Goal: Information Seeking & Learning: Find specific page/section

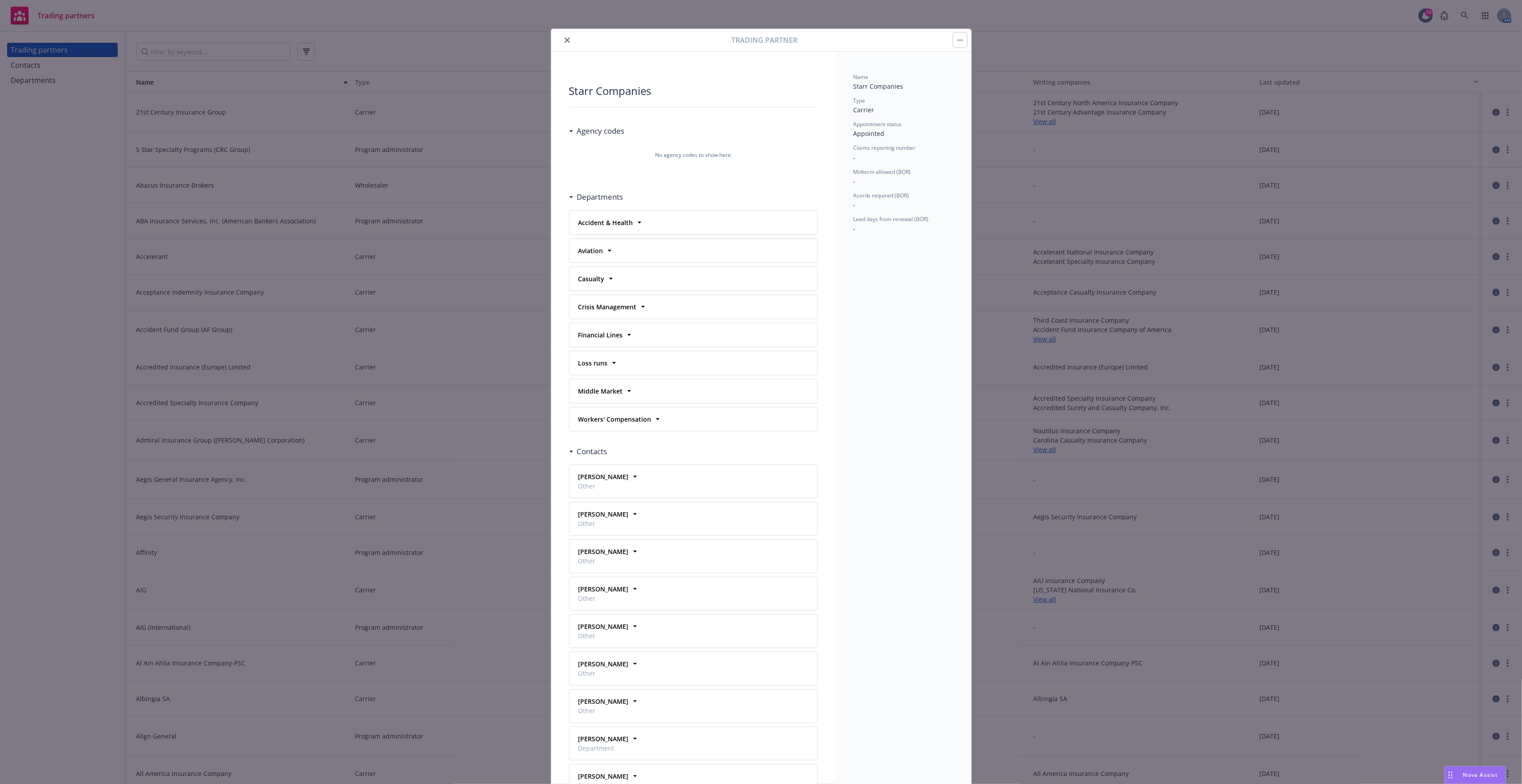
click at [565, 42] on icon "close" at bounding box center [567, 40] width 5 height 5
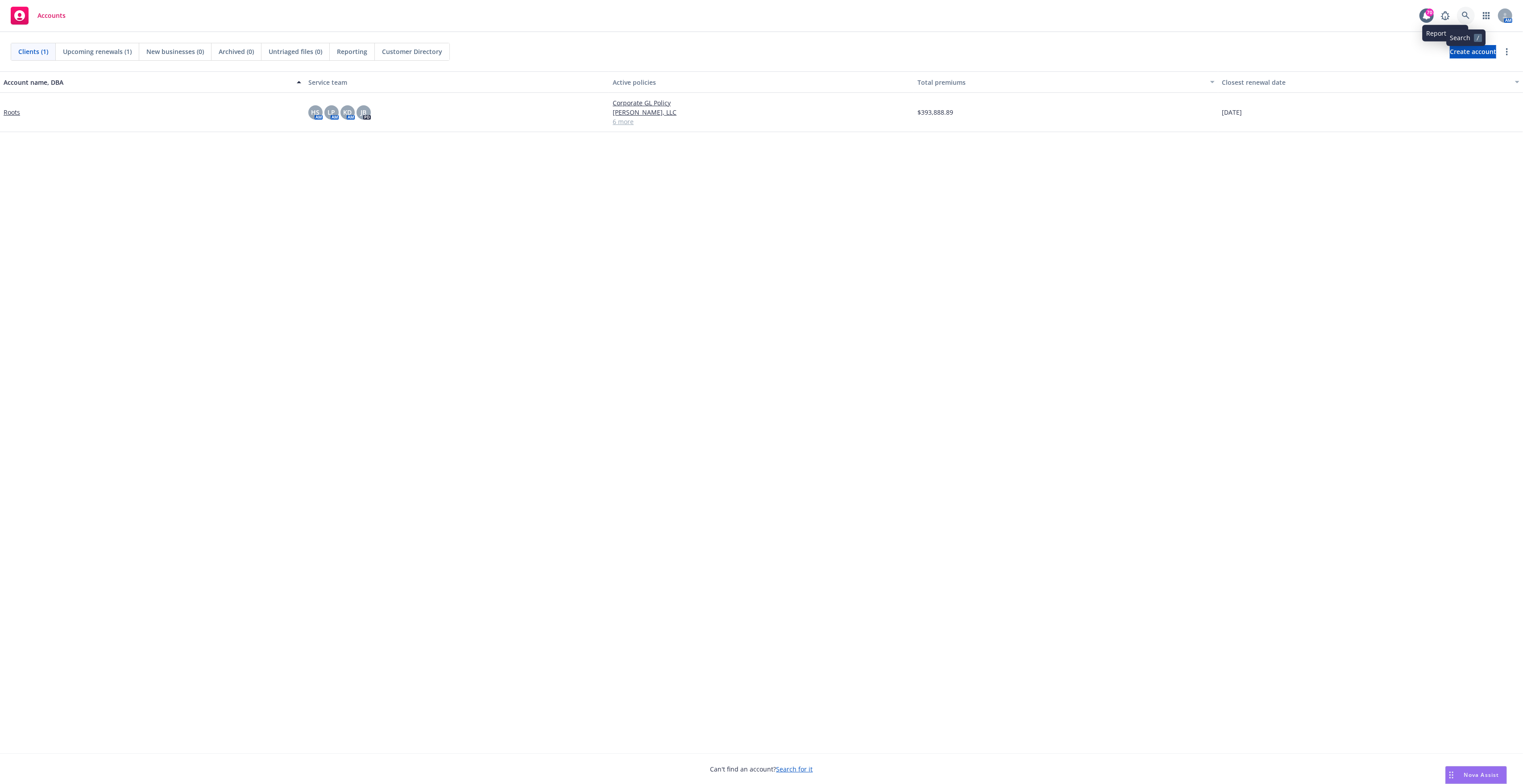
click at [1467, 13] on icon at bounding box center [1466, 15] width 8 height 8
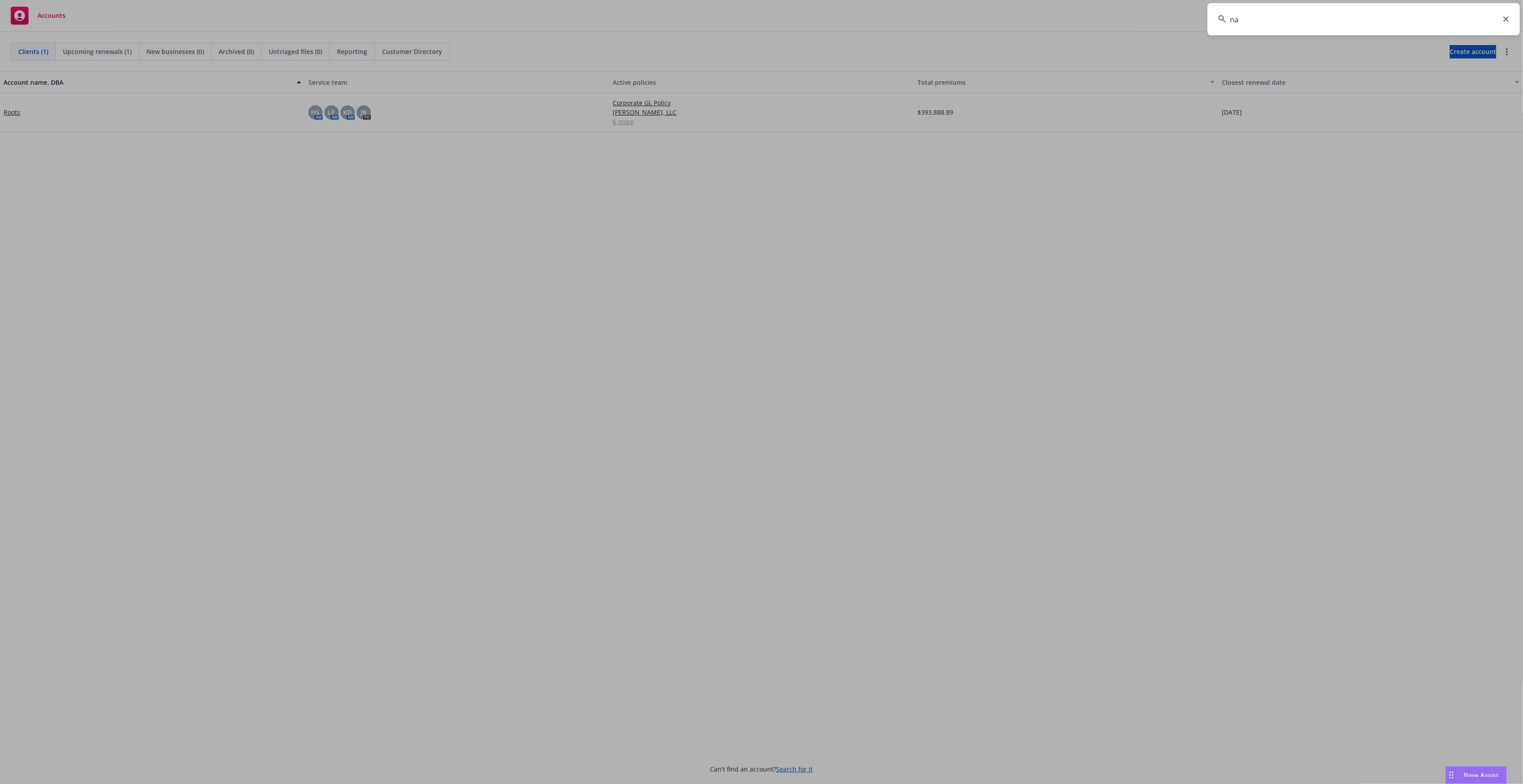
type input "n"
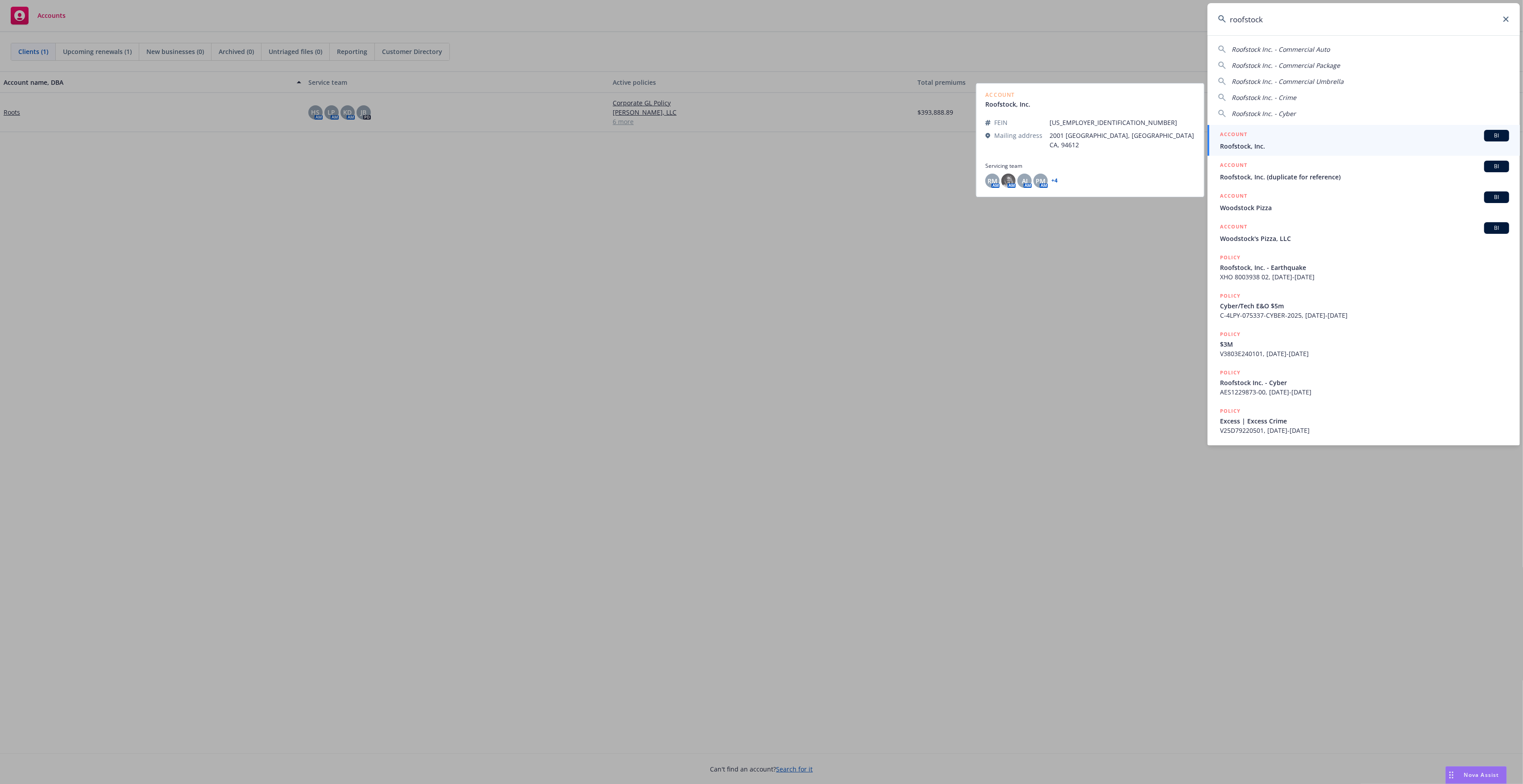
type input "roofstock"
click at [1264, 140] on div "ACCOUNT BI" at bounding box center [1365, 135] width 289 height 12
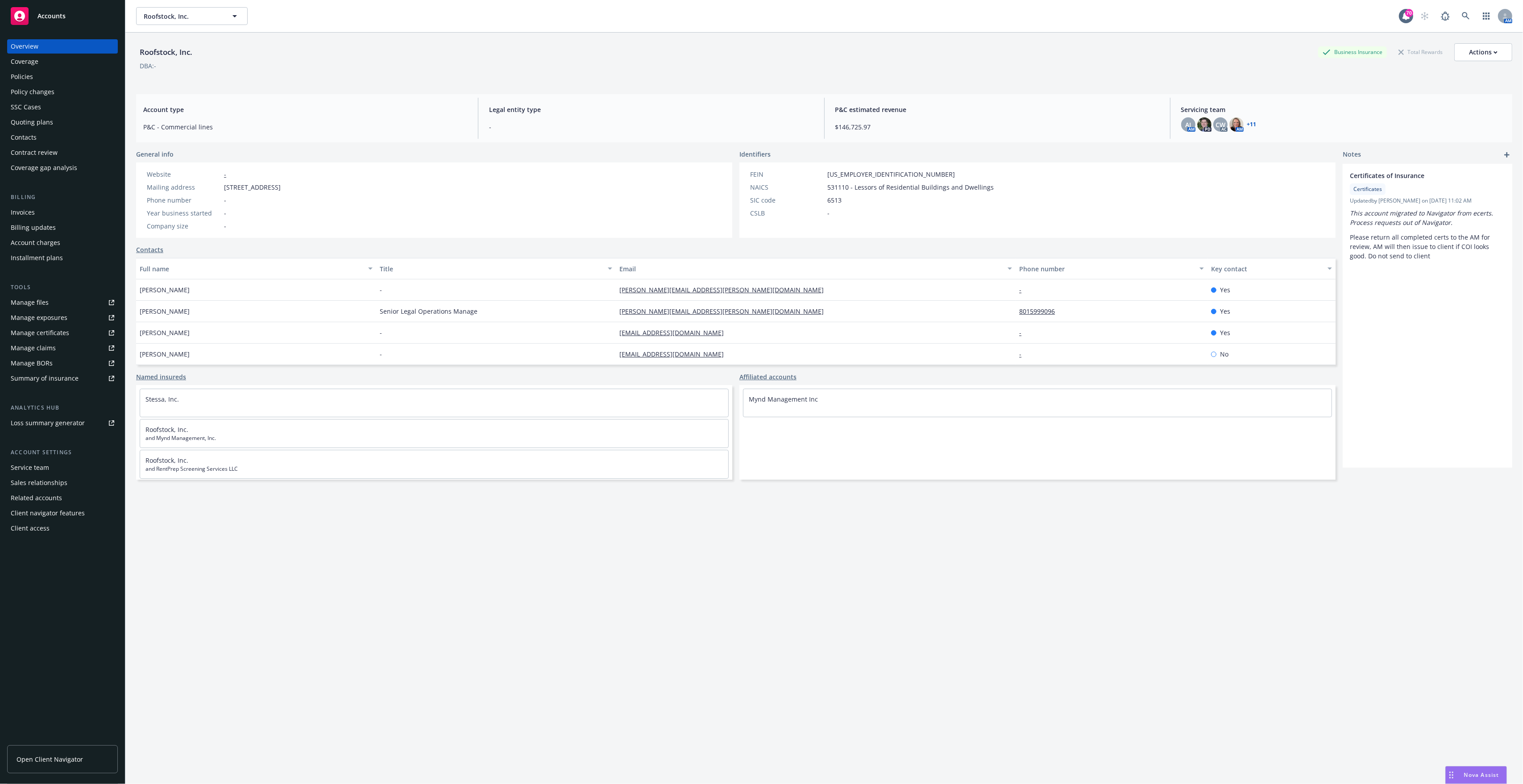
click at [45, 306] on div "Manage files" at bounding box center [30, 302] width 38 height 14
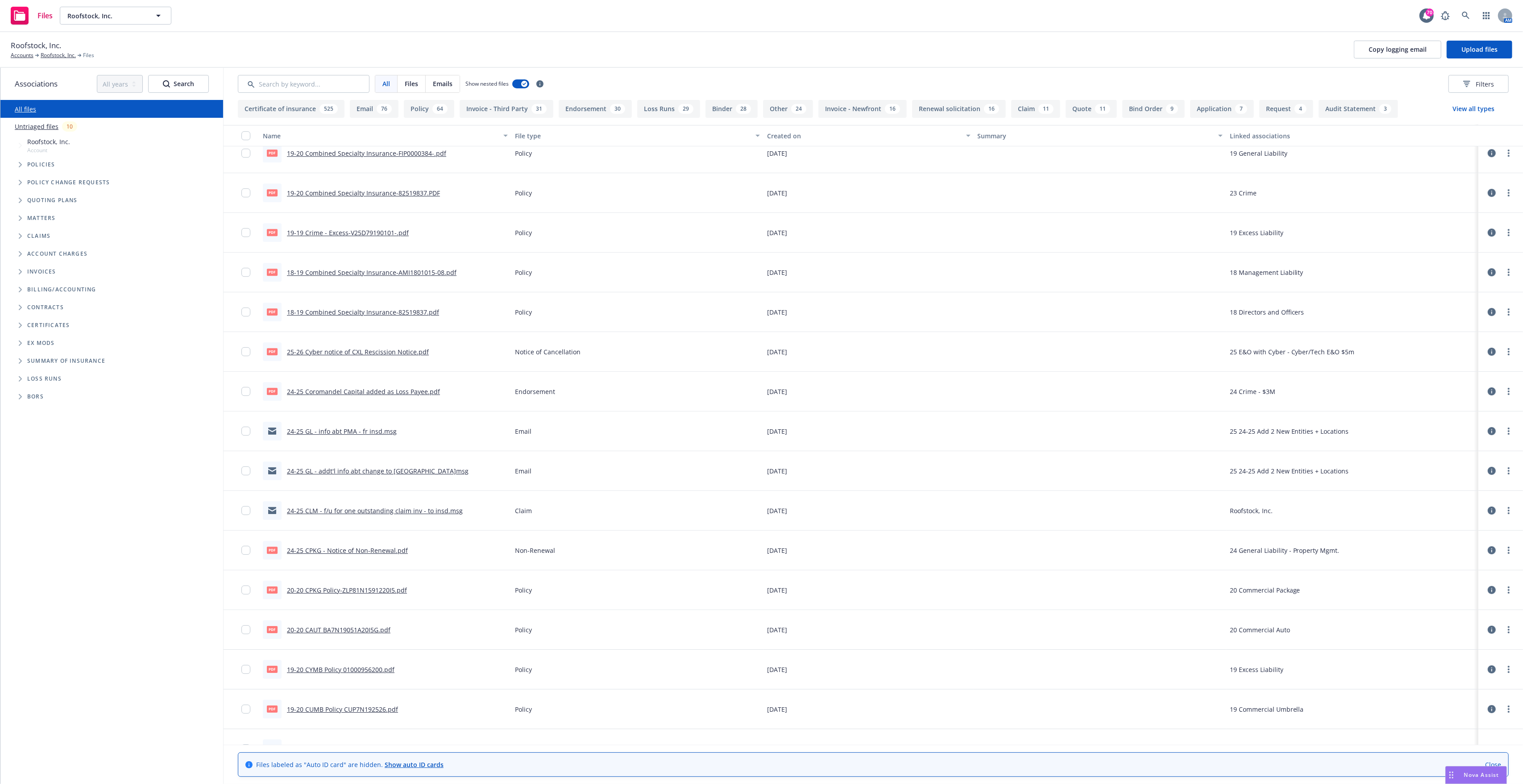
scroll to position [3509, 0]
click at [371, 548] on link "24-25 CPKG - Notice of Non-Renewal.pdf" at bounding box center [347, 548] width 121 height 9
click at [360, 505] on link "24-25 CLM - f/u for one outstanding claim inv - to insd.msg" at bounding box center [375, 509] width 176 height 9
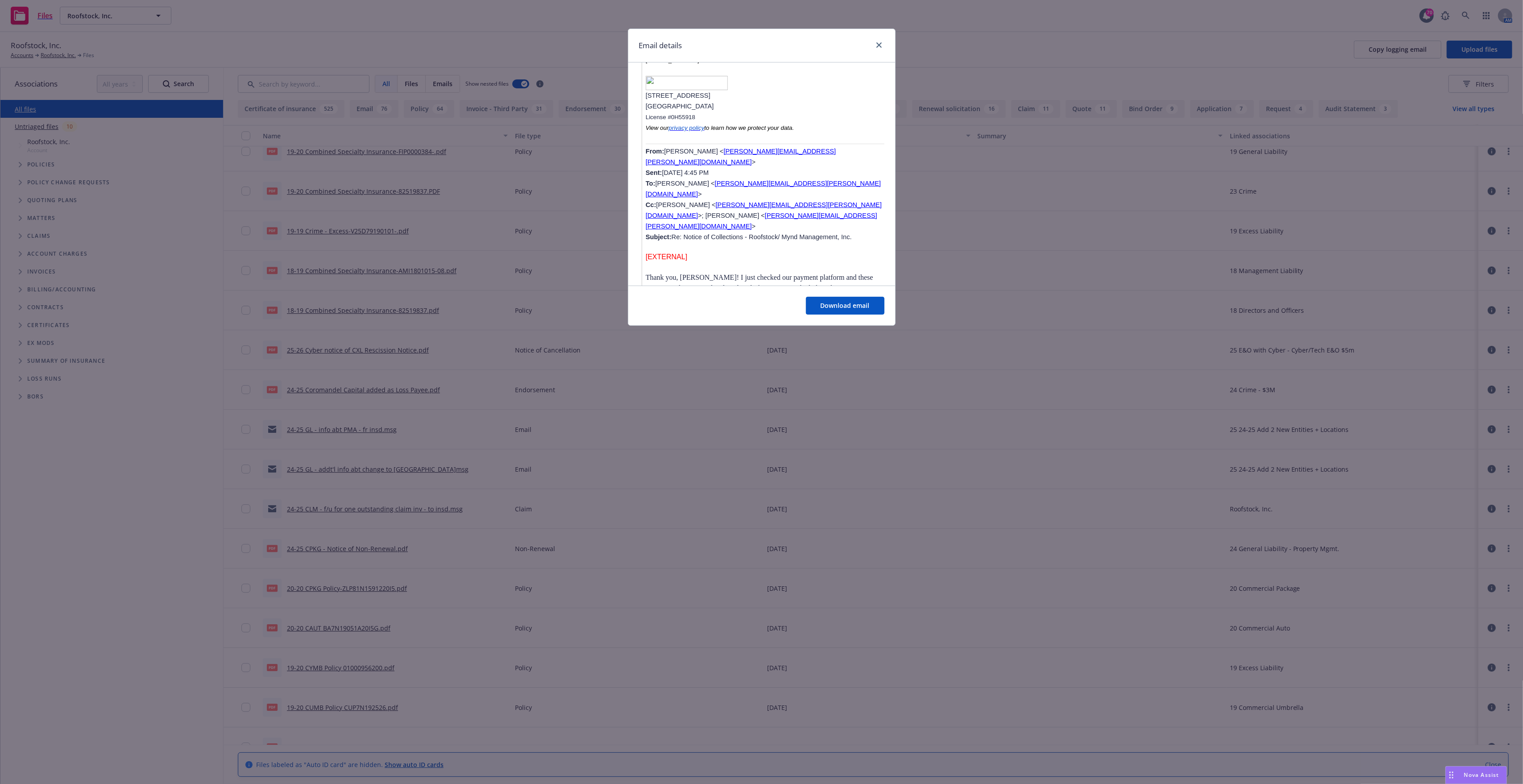
scroll to position [714, 0]
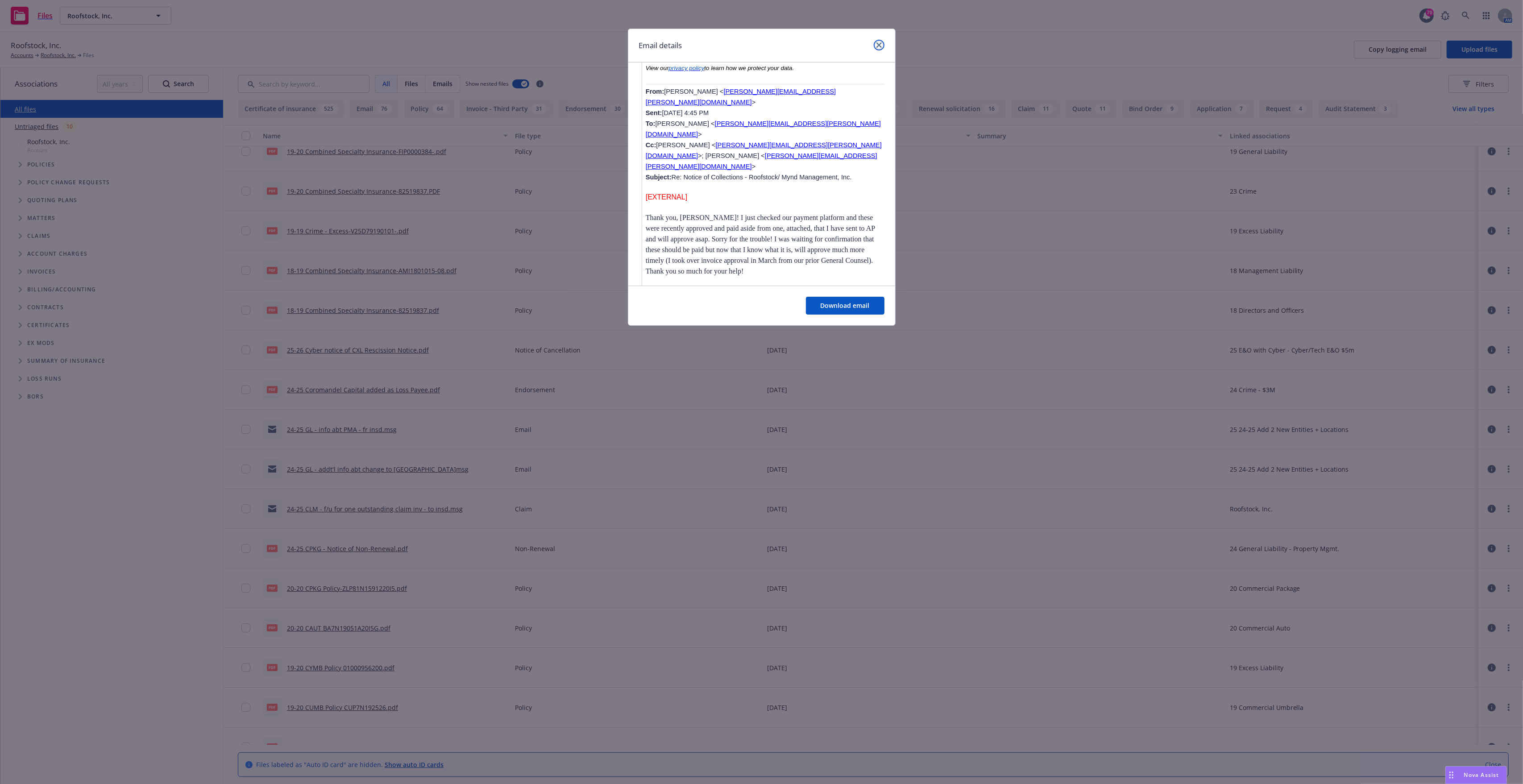
click at [875, 47] on link "close" at bounding box center [880, 45] width 11 height 11
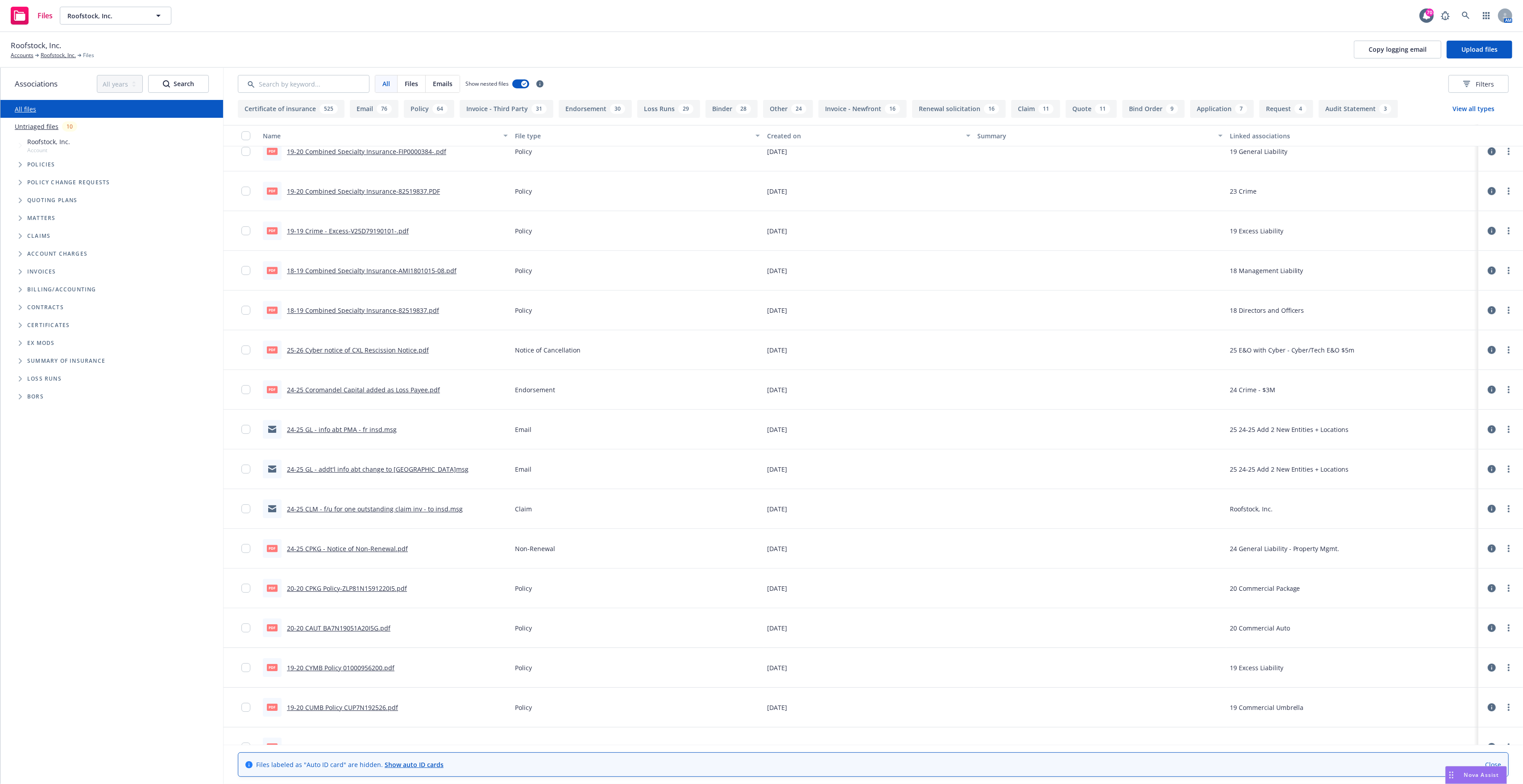
click at [323, 469] on link "24-25 GL - addt'l info abt change to Hartford.msg" at bounding box center [378, 469] width 182 height 9
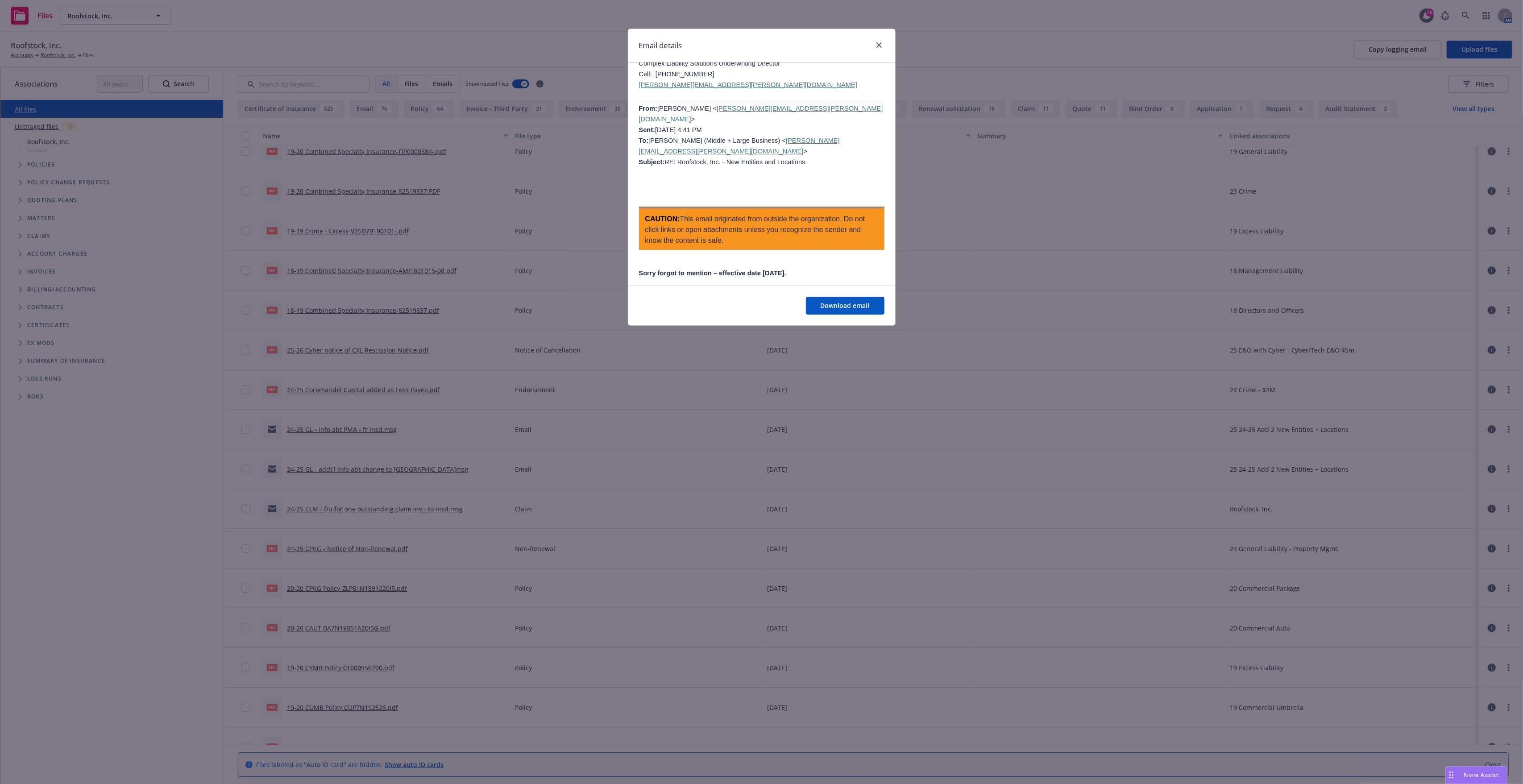
scroll to position [595, 0]
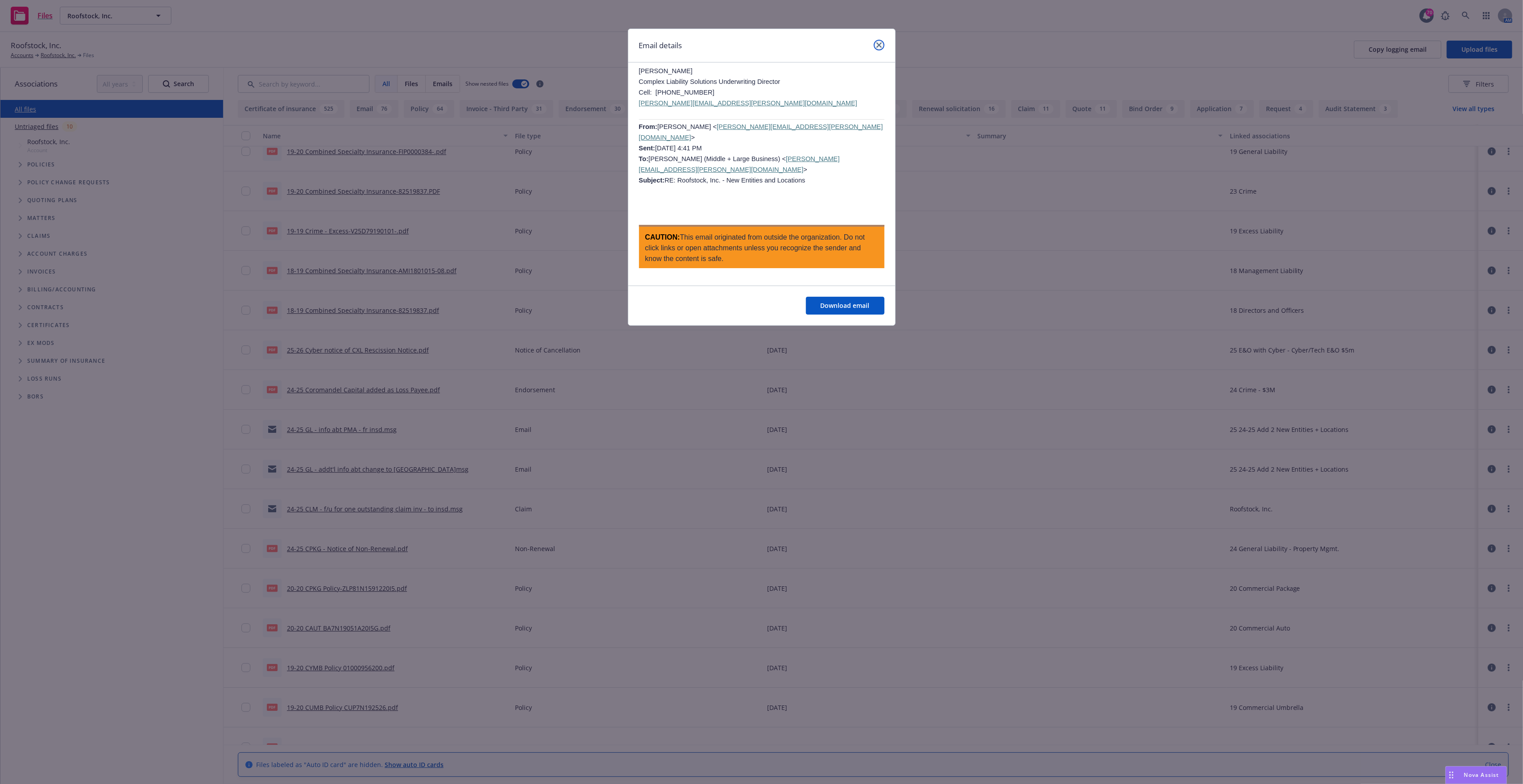
click at [879, 46] on icon "close" at bounding box center [879, 45] width 5 height 5
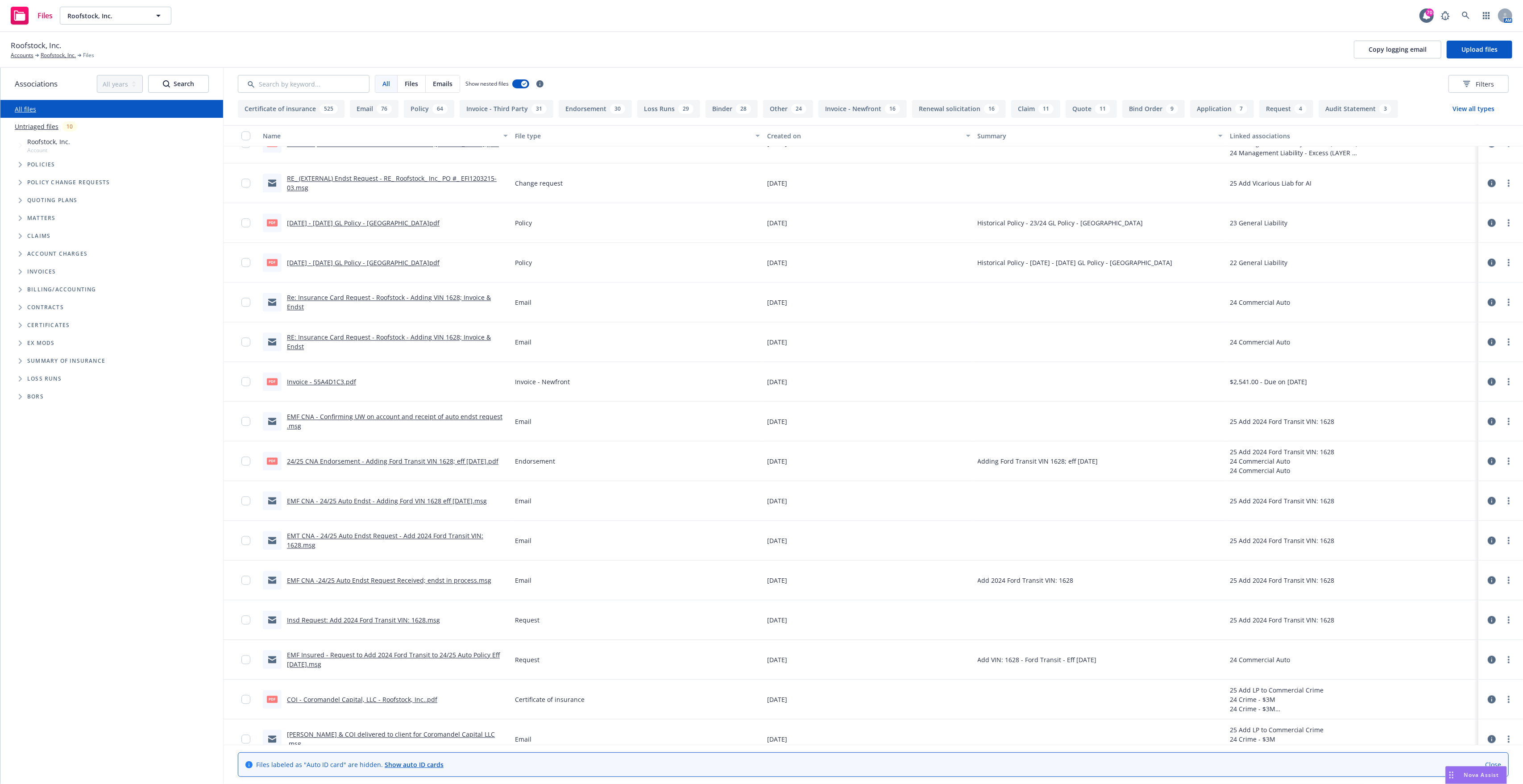
scroll to position [2438, 0]
